Goal: Task Accomplishment & Management: Use online tool/utility

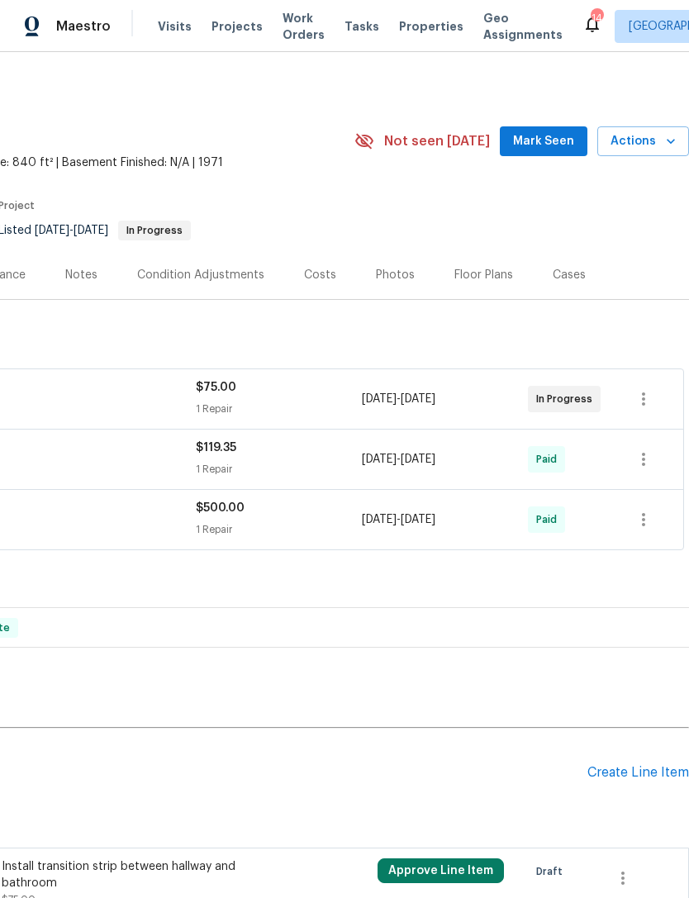
scroll to position [0, 244]
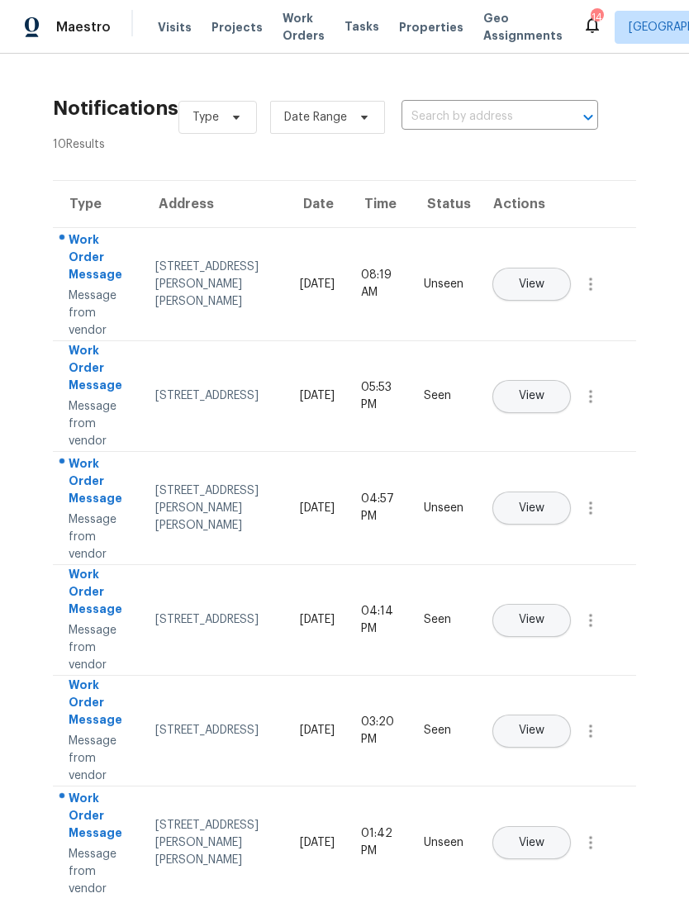
click at [85, 19] on span "Maestro" at bounding box center [83, 27] width 55 height 20
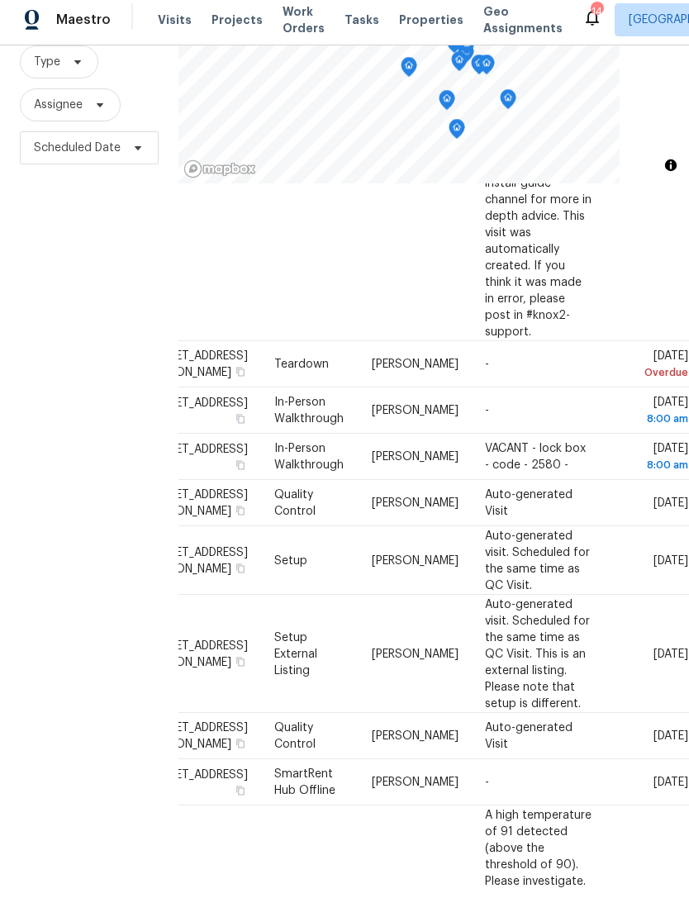
scroll to position [1309, 111]
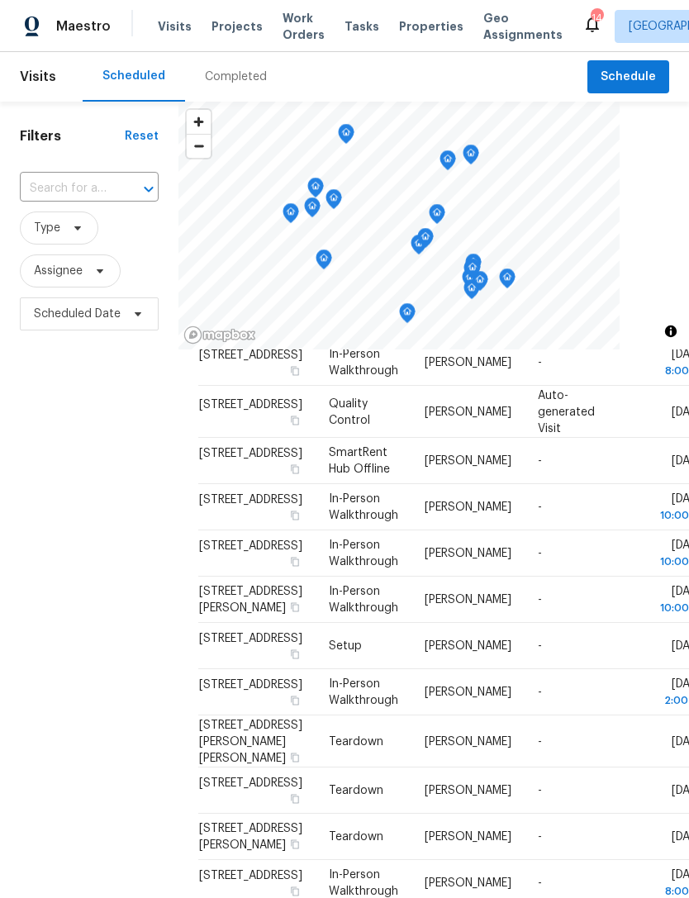
scroll to position [1193, 0]
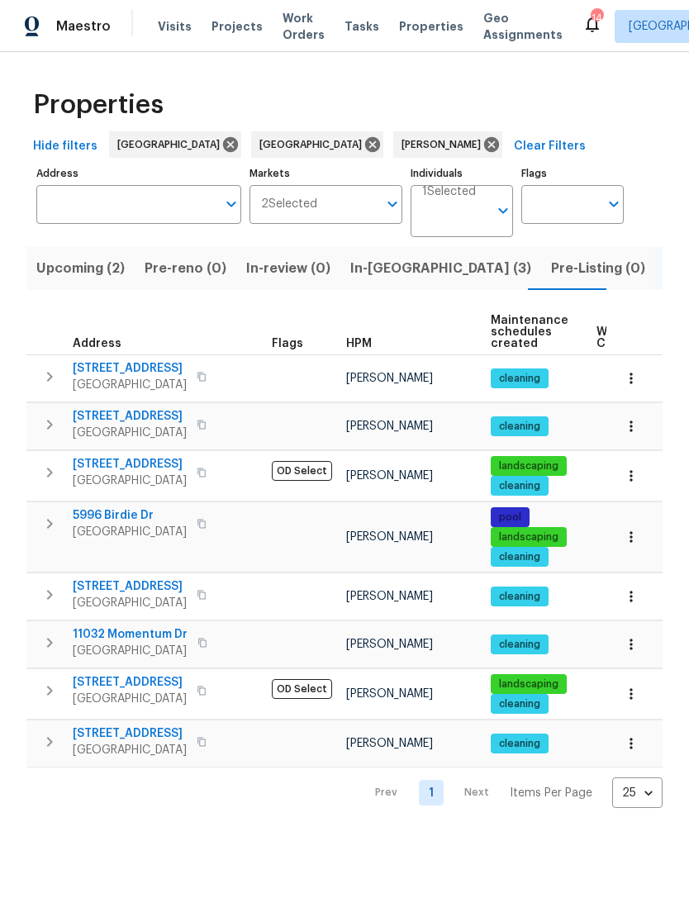
click at [356, 279] on span "In-reno (3)" at bounding box center [440, 268] width 181 height 23
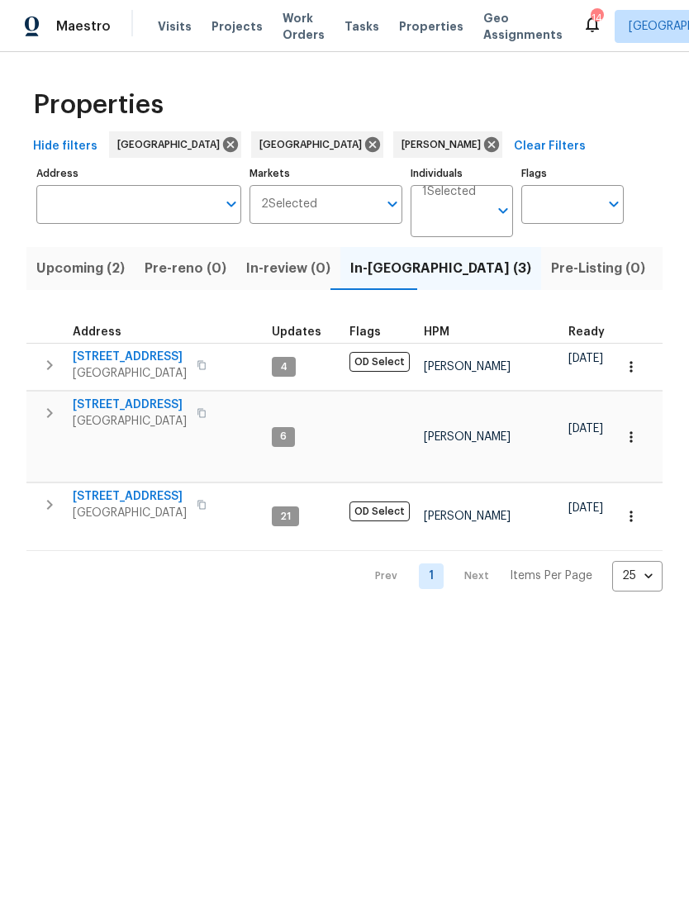
click at [145, 412] on span "[STREET_ADDRESS]" at bounding box center [130, 404] width 114 height 17
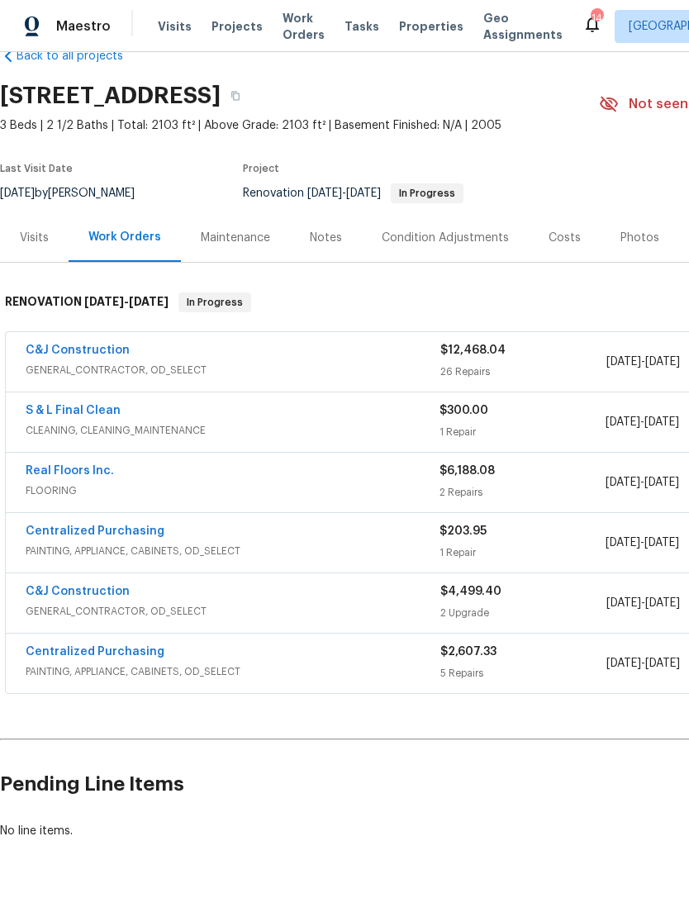
scroll to position [37, 0]
click at [83, 474] on link "Real Floors Inc." at bounding box center [70, 471] width 88 height 12
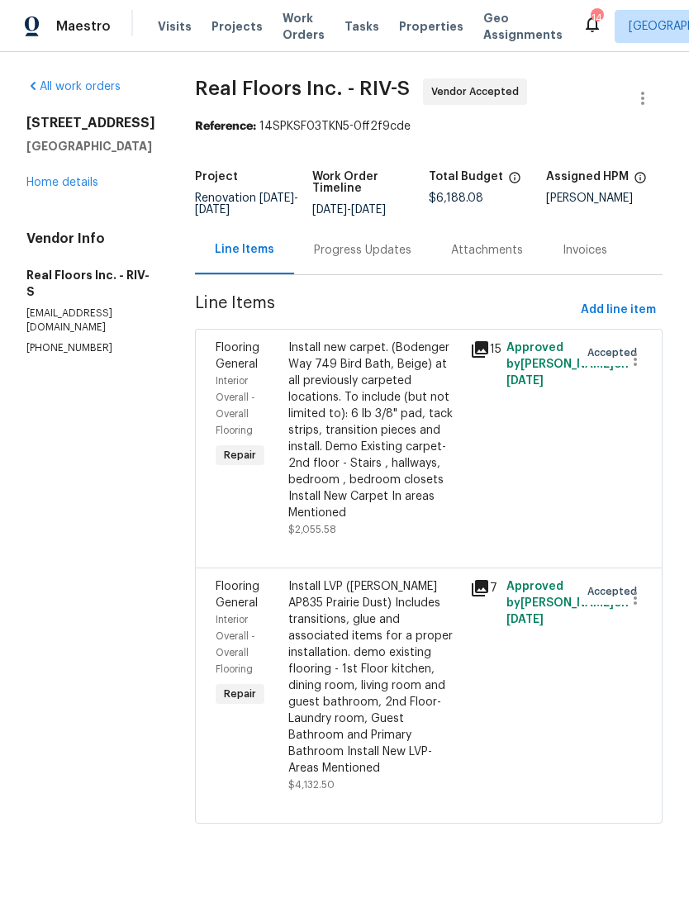
click at [379, 446] on div "Install new carpet. (Bodenger Way 749 Bird Bath, Beige) at all previously carpe…" at bounding box center [374, 430] width 172 height 182
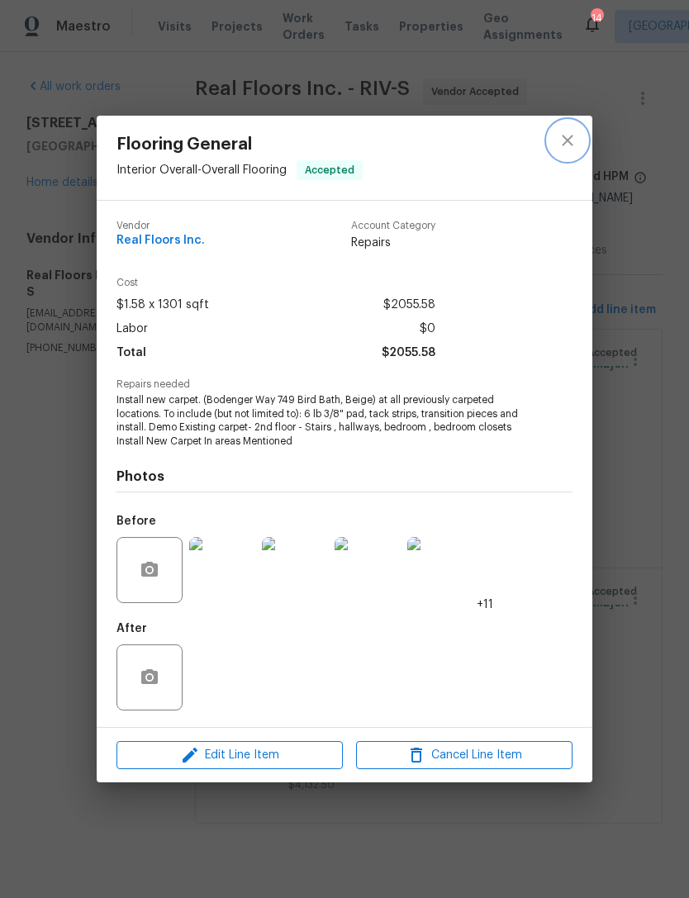
click at [572, 138] on icon "close" at bounding box center [568, 140] width 20 height 20
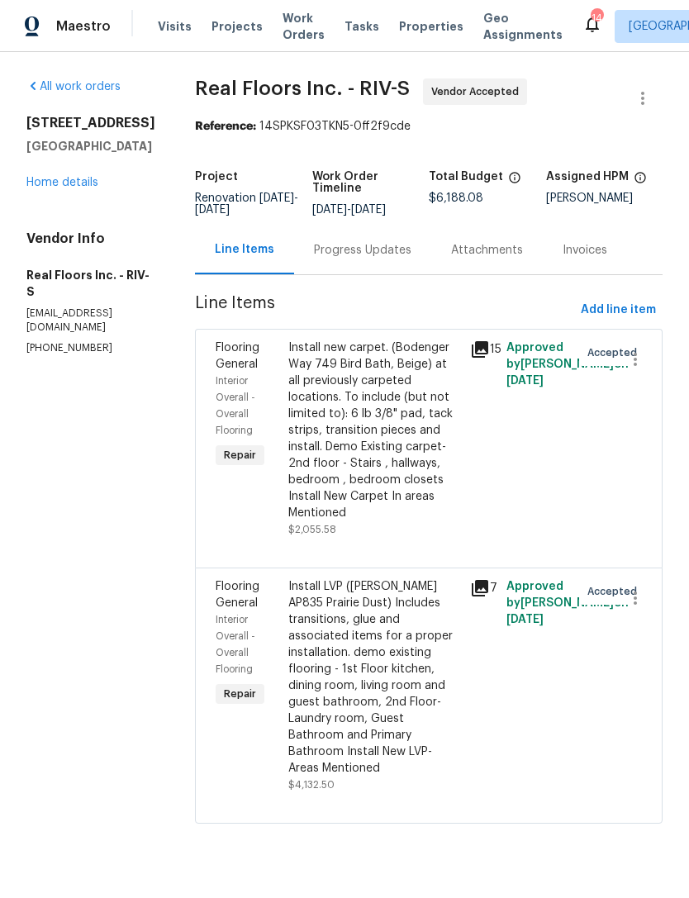
click at [51, 188] on link "Home details" at bounding box center [62, 183] width 72 height 12
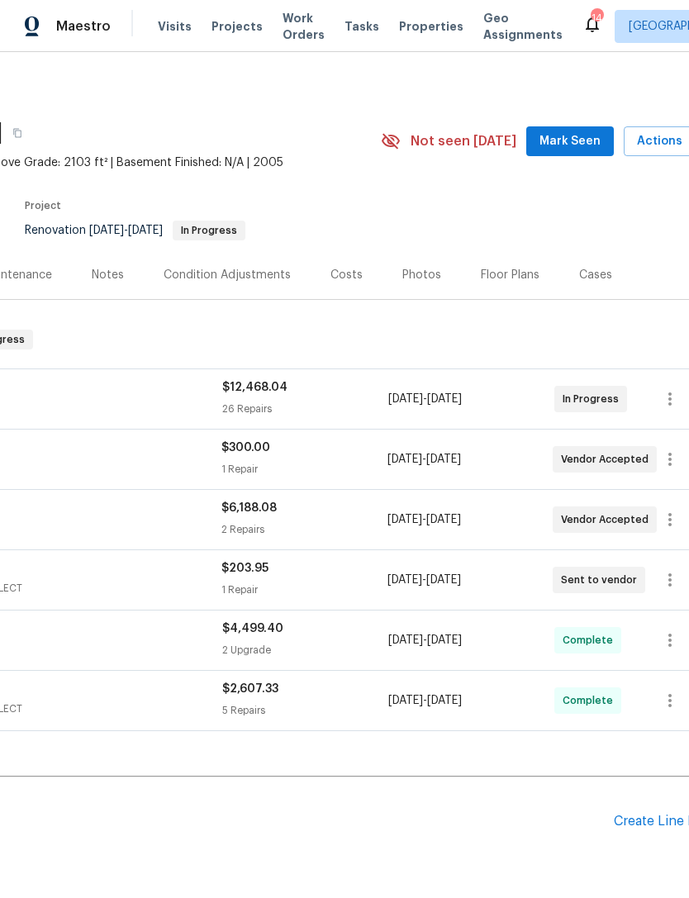
scroll to position [0, 218]
